Goal: Navigation & Orientation: Find specific page/section

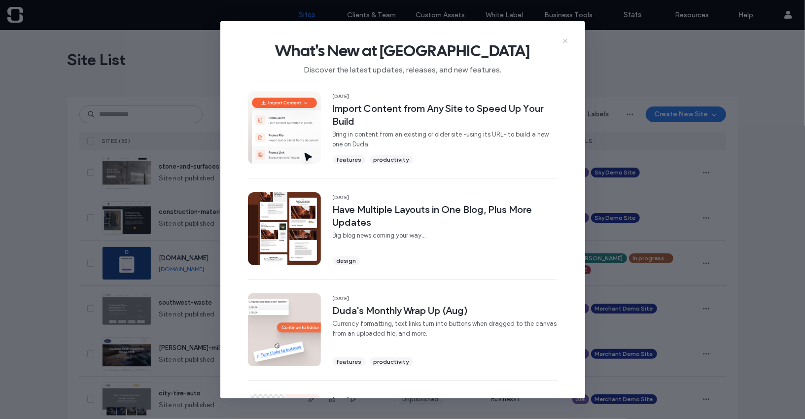
click at [566, 37] on icon at bounding box center [566, 41] width 8 height 8
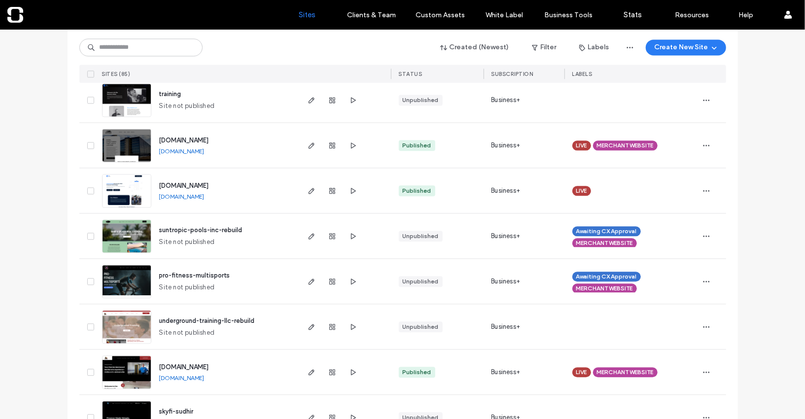
scroll to position [1436, 0]
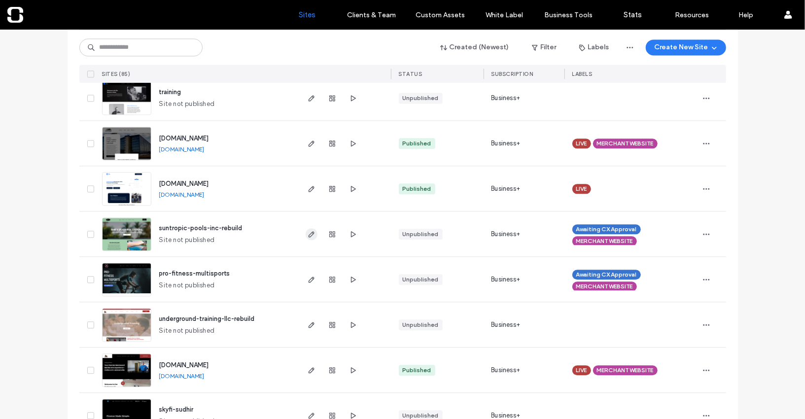
click at [311, 238] on span "button" at bounding box center [312, 234] width 12 height 12
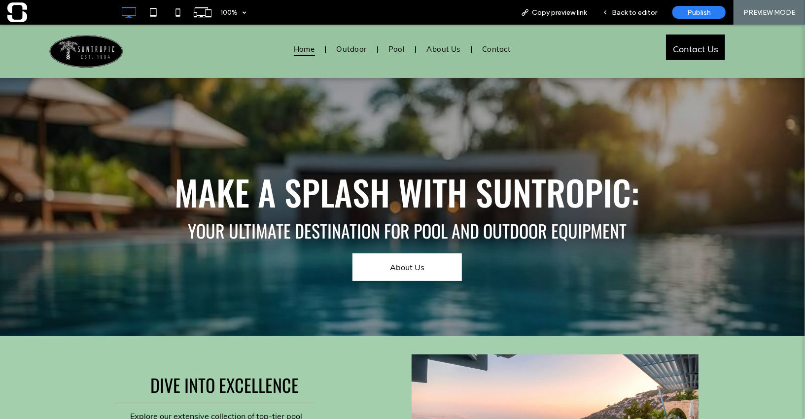
click at [25, 13] on span at bounding box center [61, 12] width 108 height 20
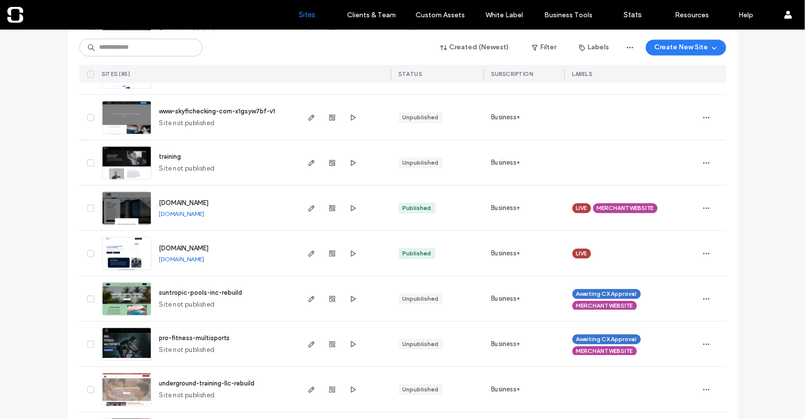
scroll to position [1407, 0]
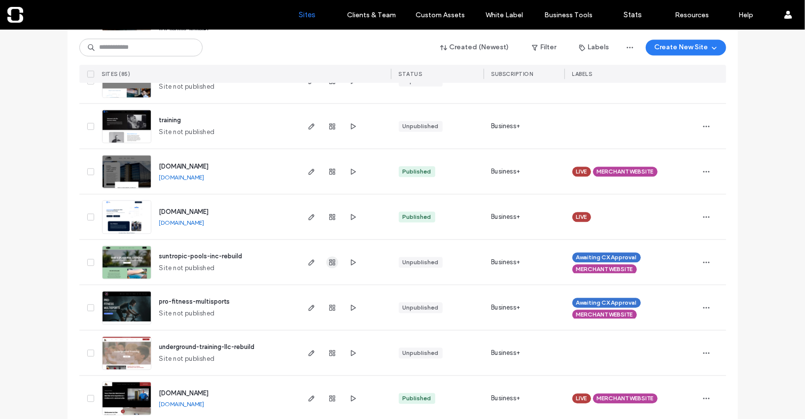
click at [329, 260] on use "button" at bounding box center [332, 262] width 6 height 6
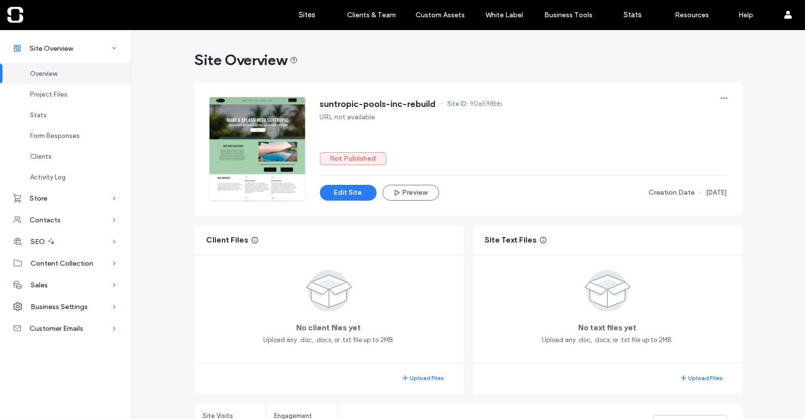
scroll to position [10, 0]
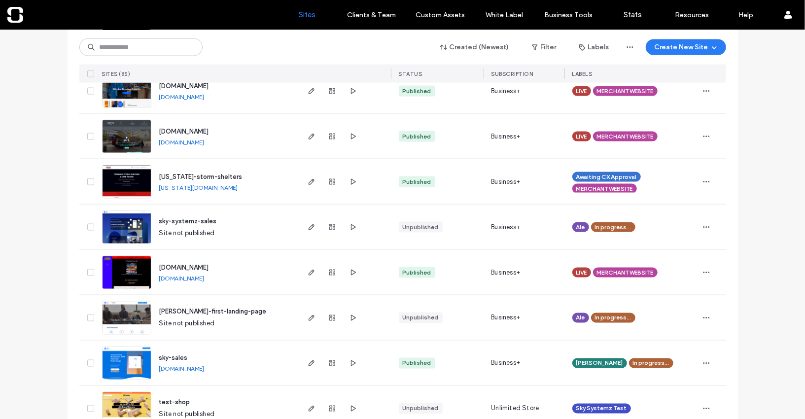
scroll to position [940, 0]
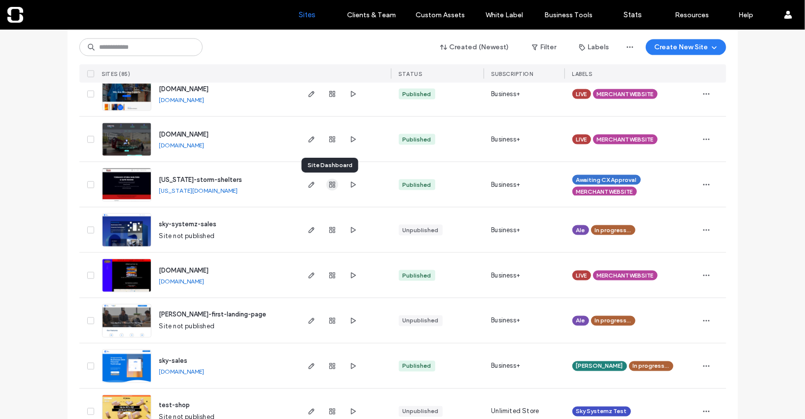
click at [329, 184] on icon "button" at bounding box center [332, 185] width 8 height 8
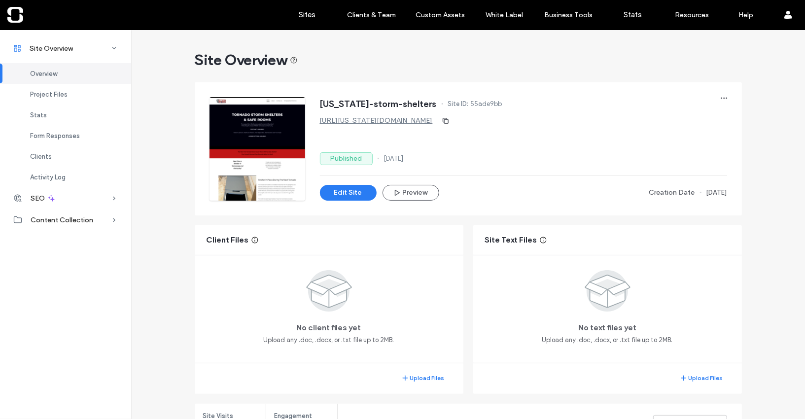
click at [429, 119] on link "http://tennessee-storm-shelters.skysystemz.com" at bounding box center [376, 120] width 113 height 8
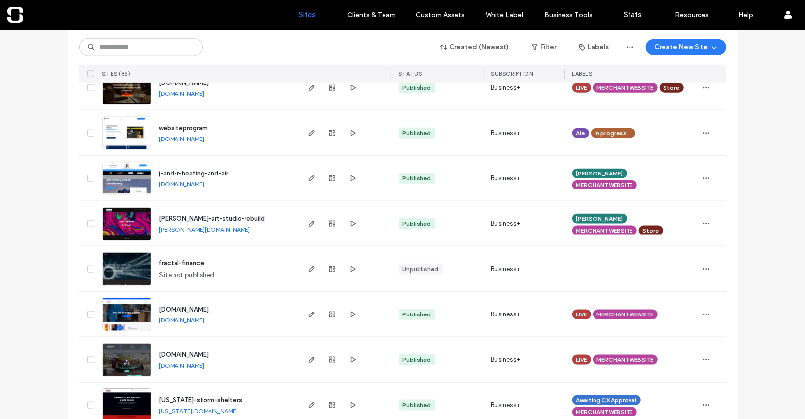
scroll to position [727, 0]
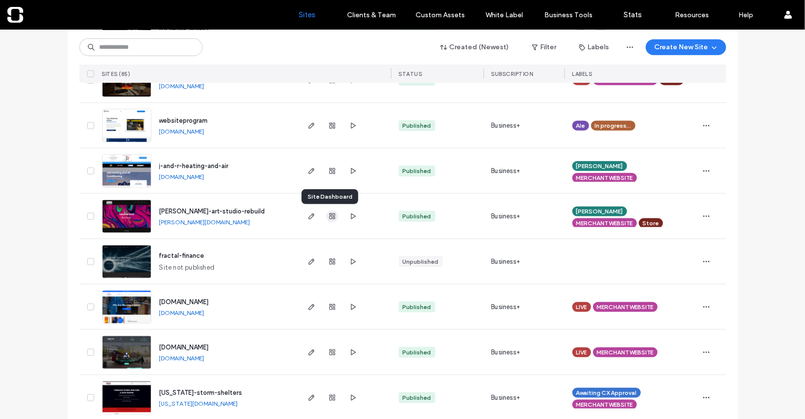
click at [329, 218] on use "button" at bounding box center [332, 217] width 6 height 6
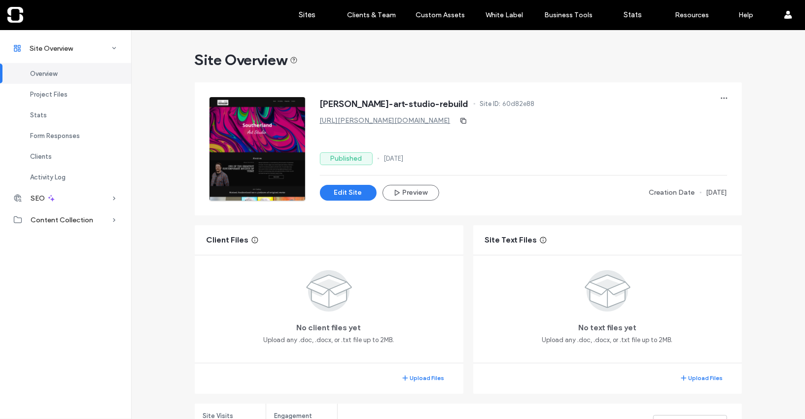
click at [386, 119] on link "http://southerland-art-studio-rebuild.skysystemz.com" at bounding box center [385, 120] width 131 height 8
click at [497, 189] on div "Edit Site Preview Creation Date 13 Jun, 2025" at bounding box center [523, 193] width 407 height 16
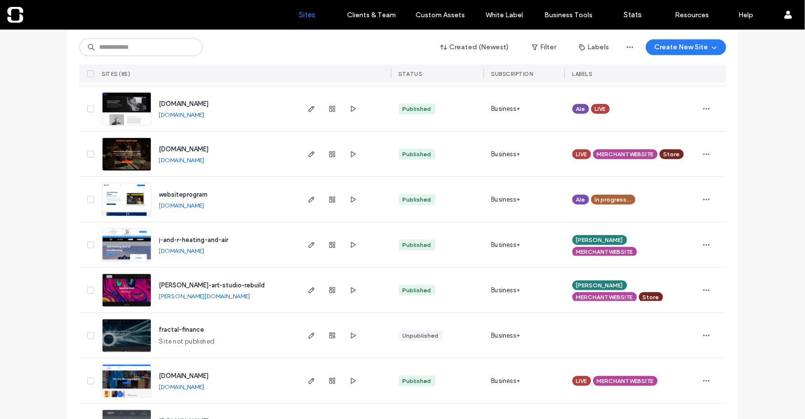
scroll to position [654, 0]
click at [328, 247] on icon "button" at bounding box center [332, 245] width 8 height 8
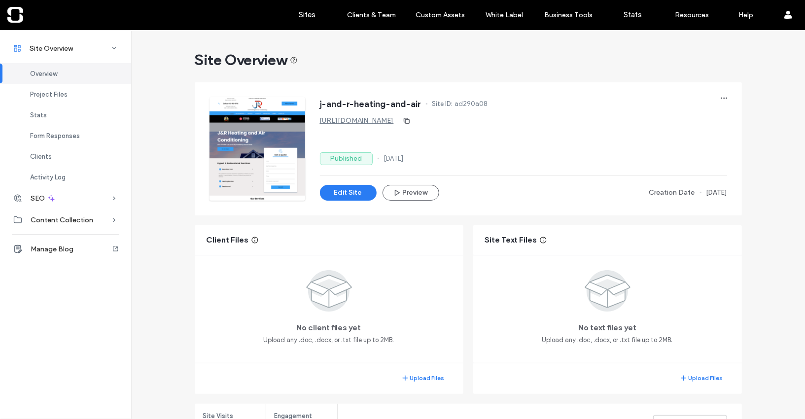
click at [394, 122] on link "http://j-and-r-heating-and-air.skysystemz.com" at bounding box center [357, 120] width 74 height 8
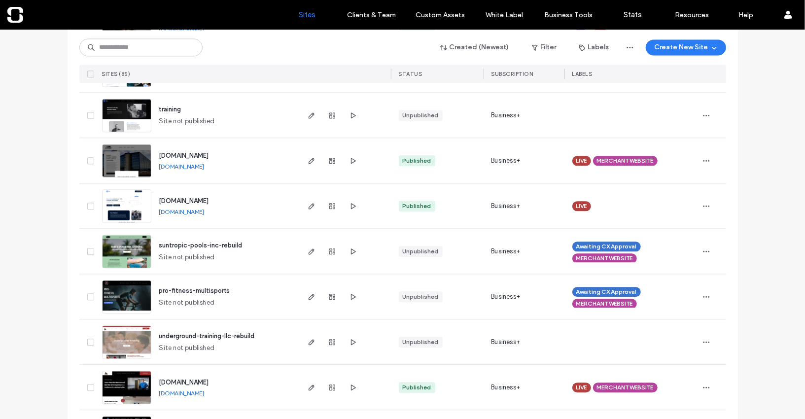
scroll to position [1477, 0]
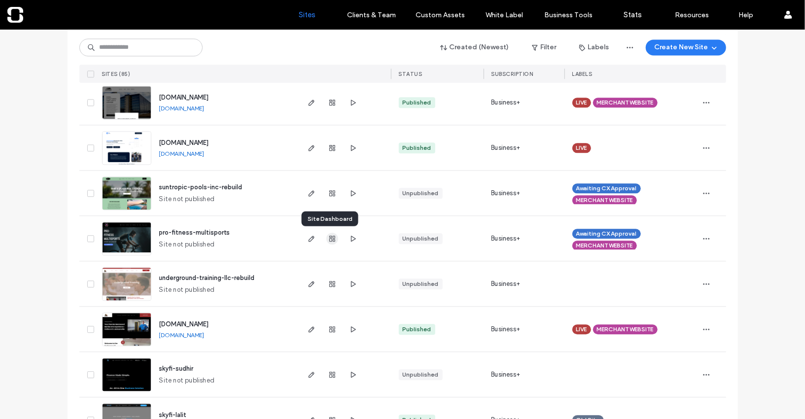
click at [329, 240] on use "button" at bounding box center [332, 239] width 6 height 6
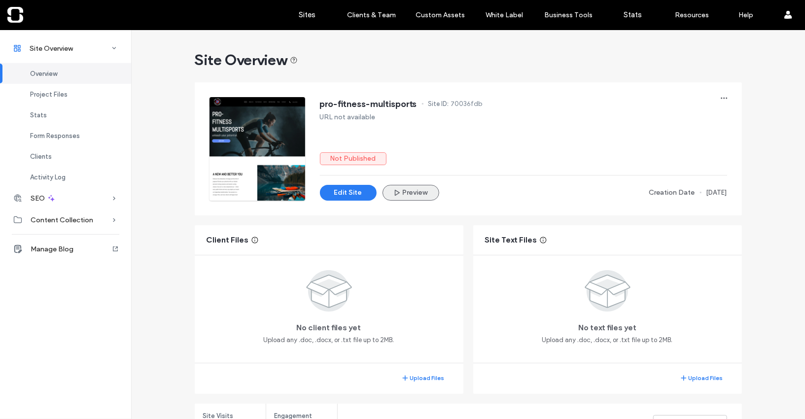
click at [409, 191] on button "Preview" at bounding box center [411, 193] width 57 height 16
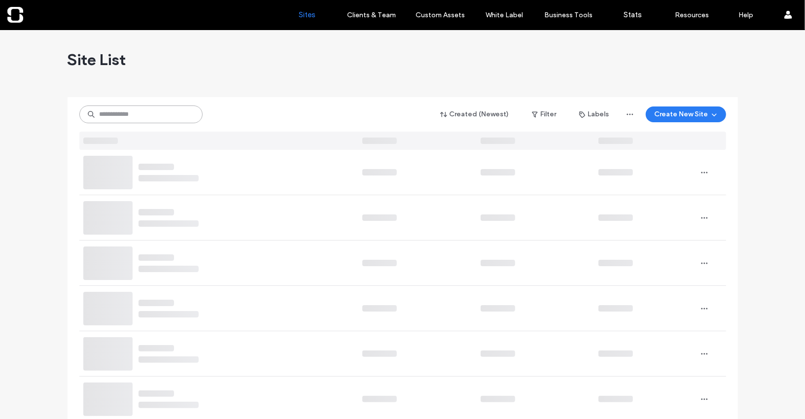
click at [164, 117] on input at bounding box center [140, 115] width 123 height 18
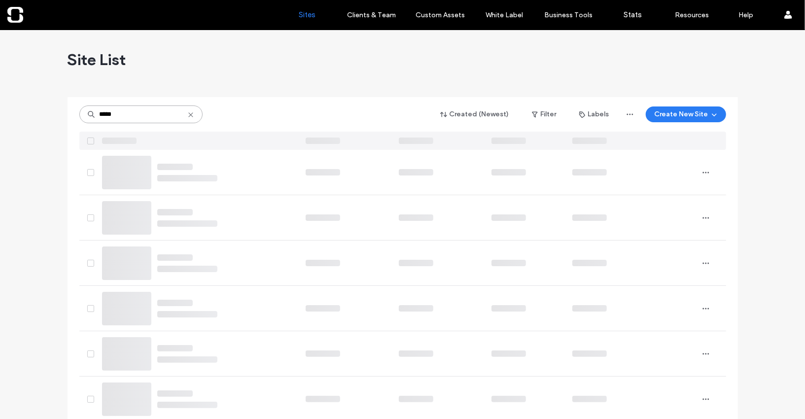
type input "*****"
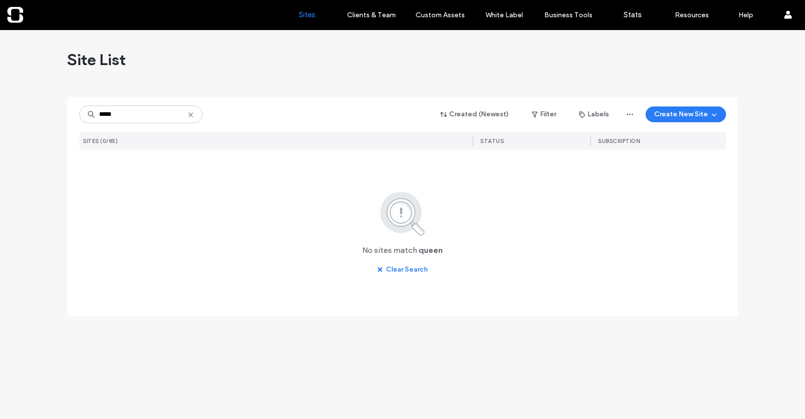
click at [192, 114] on icon at bounding box center [191, 115] width 8 height 8
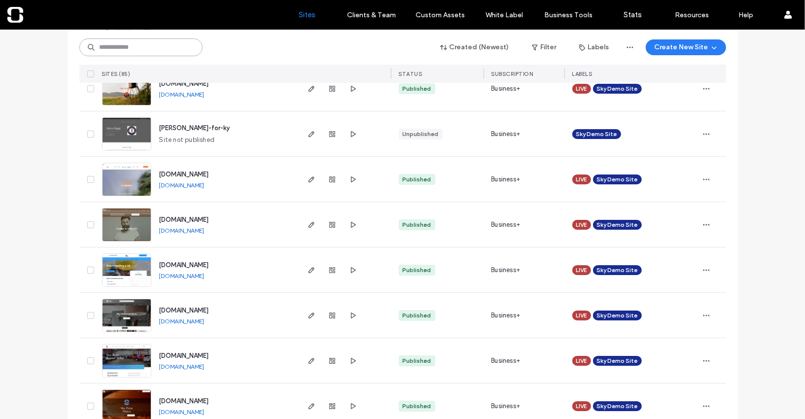
scroll to position [2309, 0]
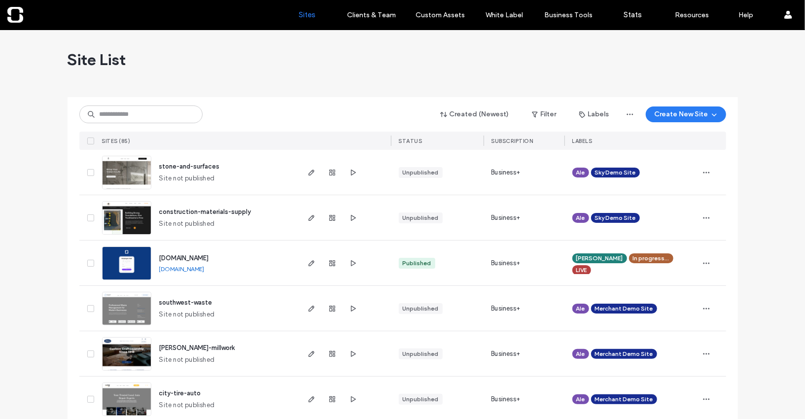
scroll to position [2309, 0]
